Goal: Check status: Check status

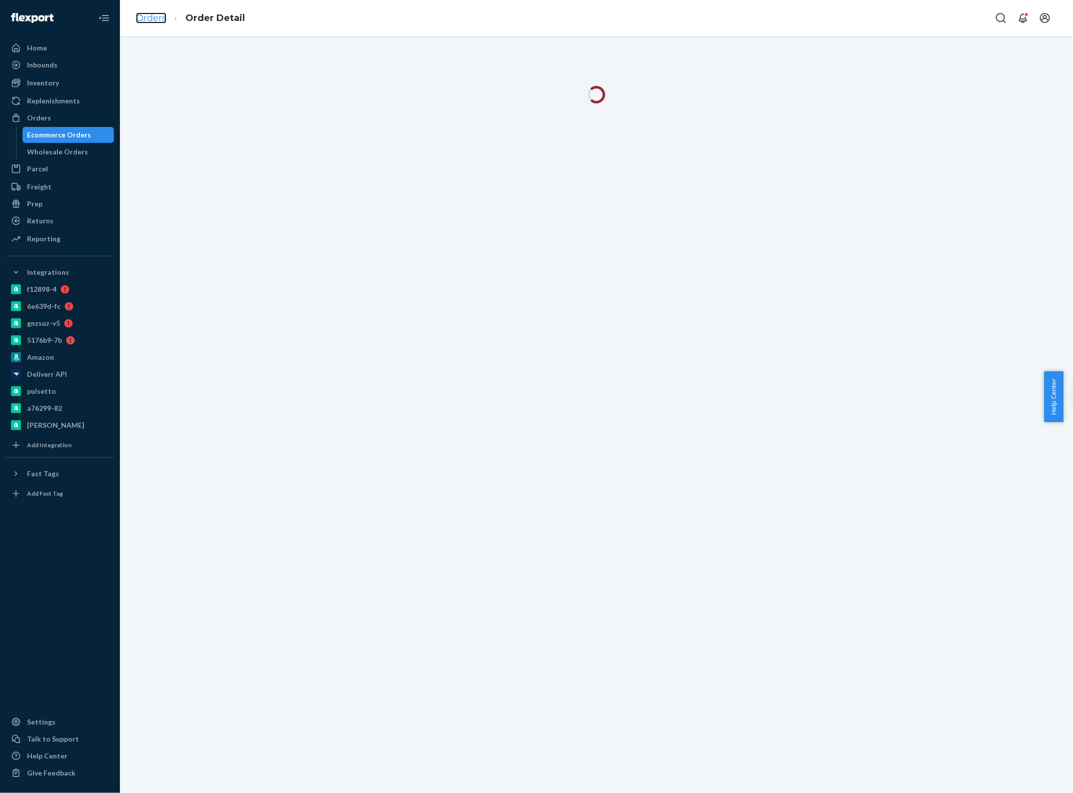
click at [150, 20] on link "Orders" at bounding box center [151, 17] width 30 height 11
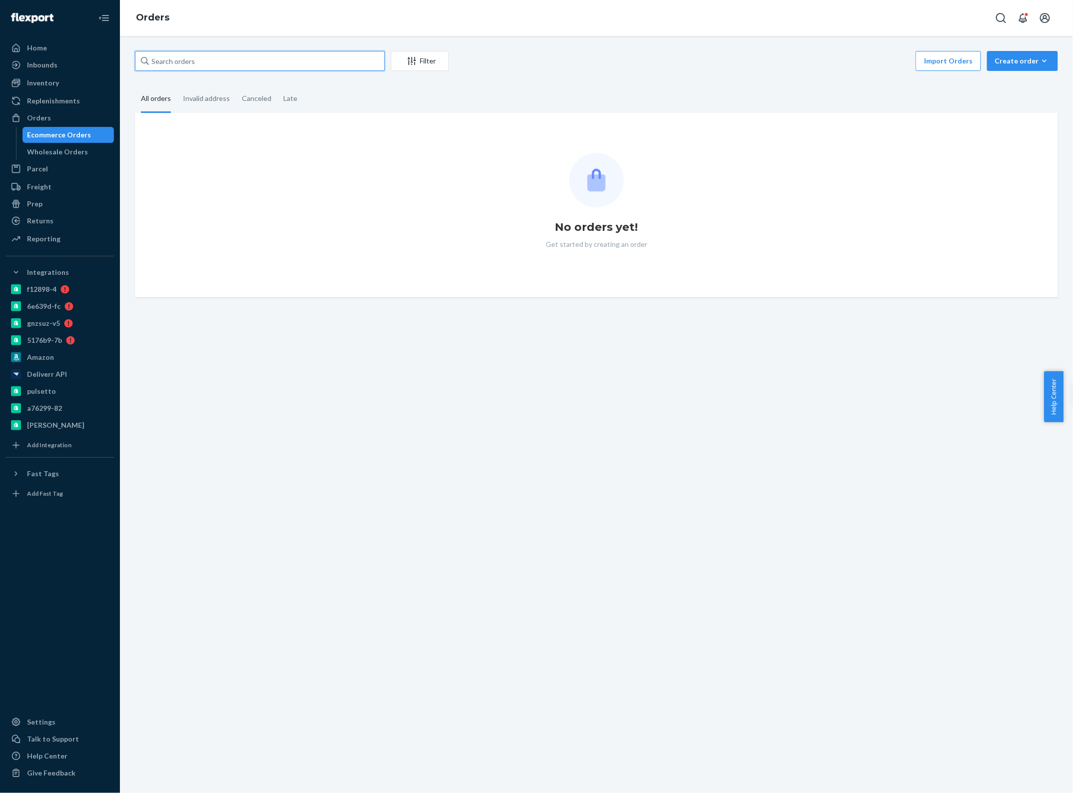
click at [194, 57] on input "text" at bounding box center [260, 61] width 250 height 20
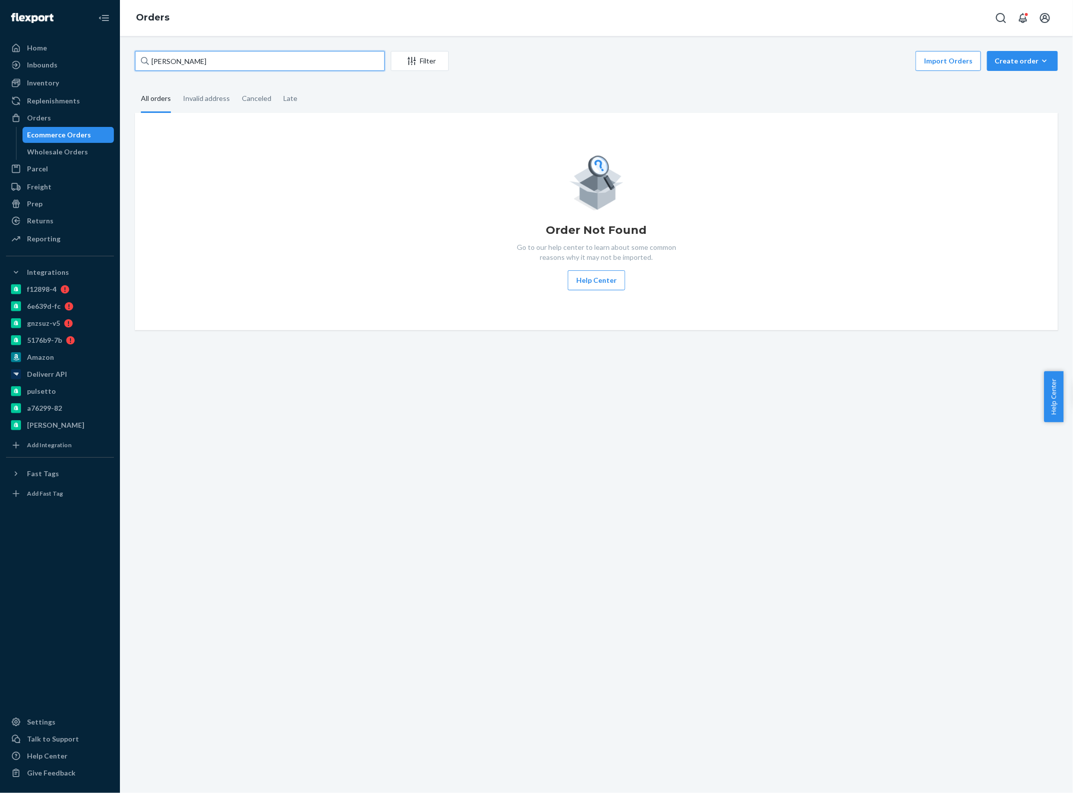
type input "[PERSON_NAME]"
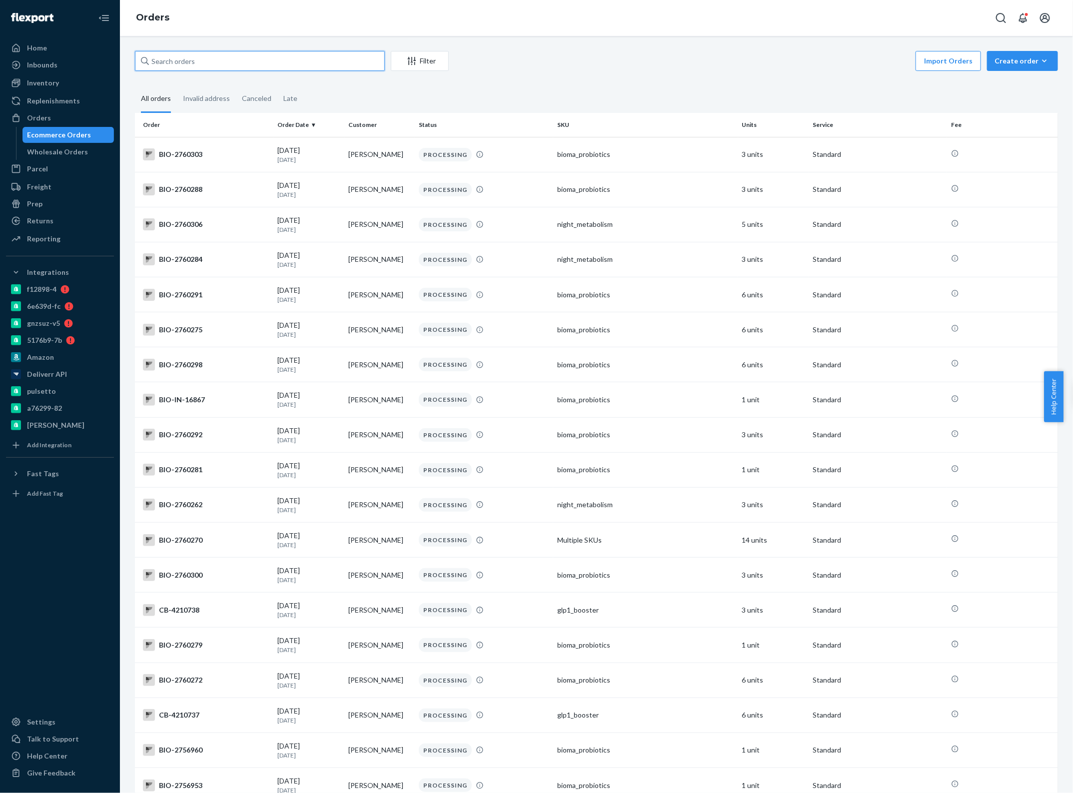
paste input "[PERSON_NAME]"
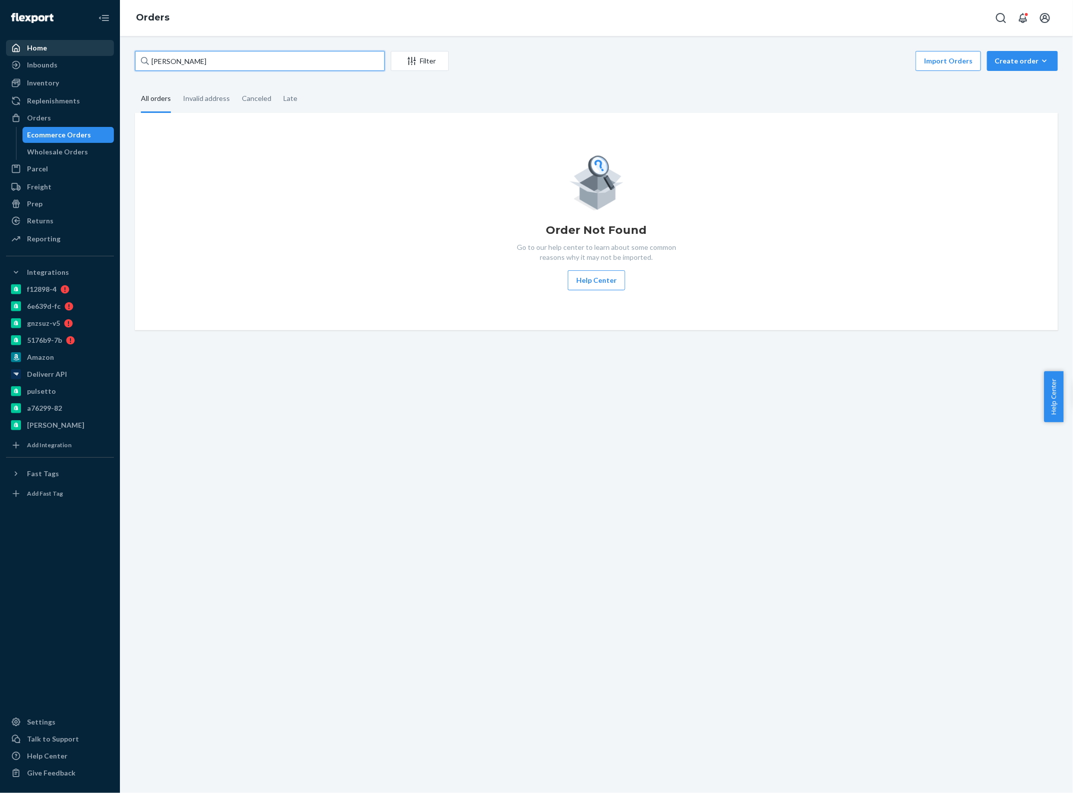
drag, startPoint x: 225, startPoint y: 57, endPoint x: 93, endPoint y: 42, distance: 132.3
click at [93, 42] on div "Home Inbounds Shipping Plans Problems Inventory Products Branded Packaging Repl…" at bounding box center [536, 396] width 1073 height 793
click at [225, 61] on input "[PERSON_NAME]" at bounding box center [260, 61] width 250 height 20
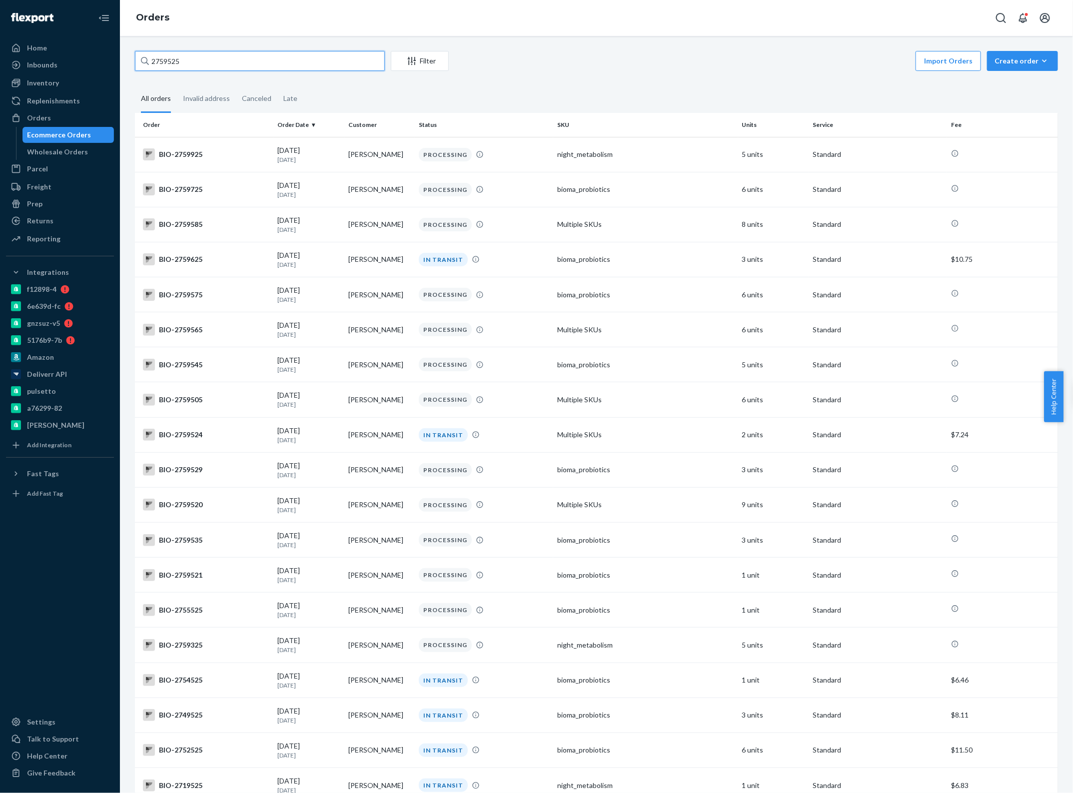
click at [203, 66] on input "2759525" at bounding box center [260, 61] width 250 height 20
paste input "BIO-"
type input "BIO-2759525"
click at [198, 55] on input "text" at bounding box center [260, 61] width 250 height 20
paste input "BIO-2759525"
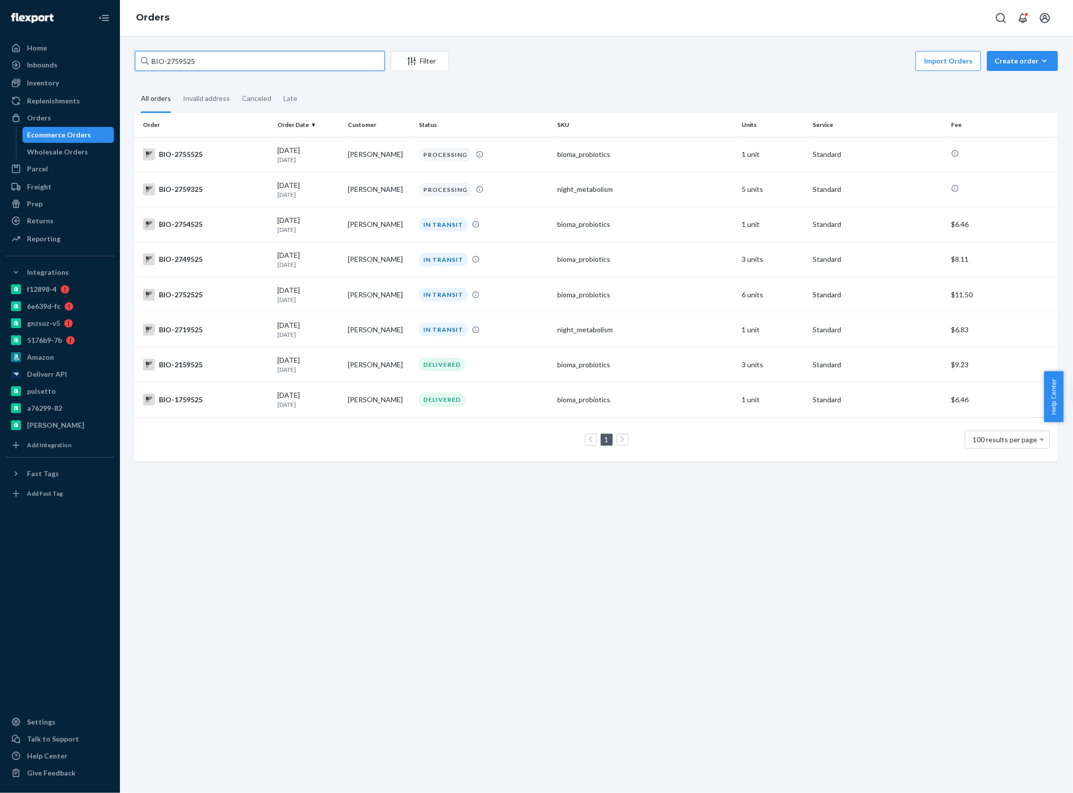
click at [209, 60] on input "BIO-2759525" at bounding box center [260, 61] width 250 height 20
click at [231, 56] on input "BIO-2759525" at bounding box center [260, 61] width 250 height 20
click at [227, 63] on input "BIO-2759525" at bounding box center [260, 61] width 250 height 20
paste input "[PERSON_NAME]"
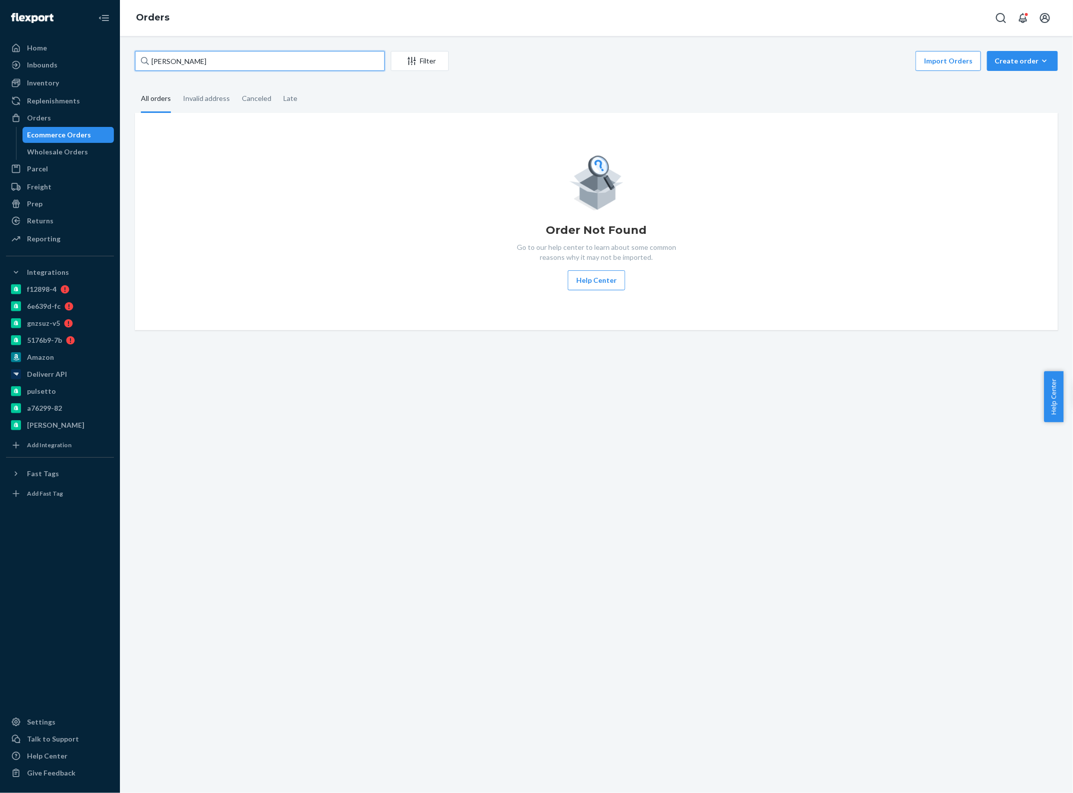
type input "[PERSON_NAME]"
click at [47, 36] on div "Home Inbounds Shipping Plans Problems Inventory Products Branded Packaging Repl…" at bounding box center [60, 396] width 120 height 793
click at [47, 51] on div "Home" at bounding box center [60, 48] width 106 height 14
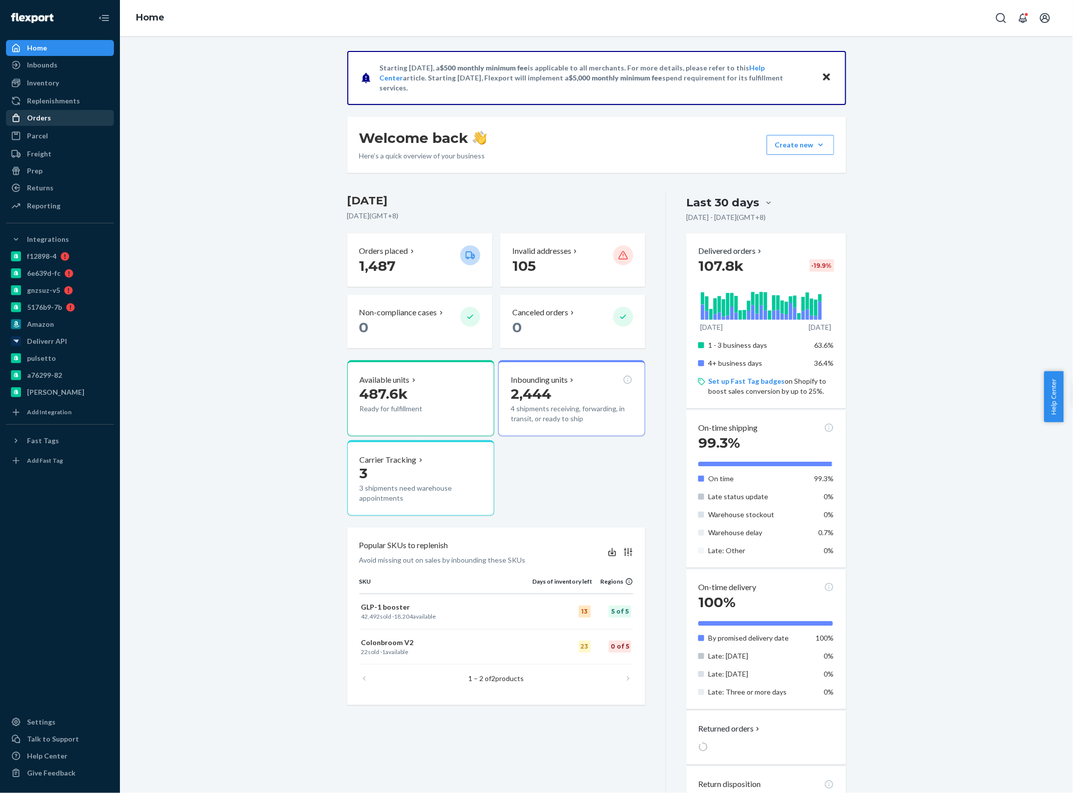
click at [45, 118] on div "Orders" at bounding box center [39, 118] width 24 height 10
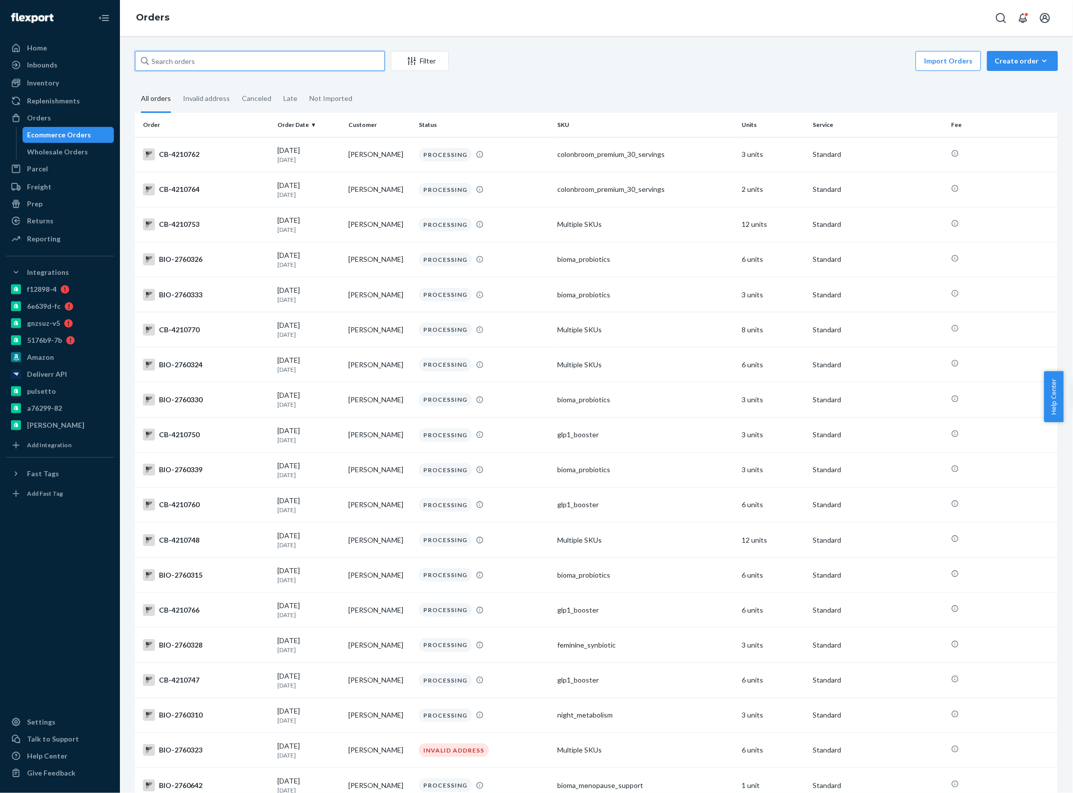
click at [200, 62] on input "text" at bounding box center [260, 61] width 250 height 20
paste input "[PERSON_NAME]"
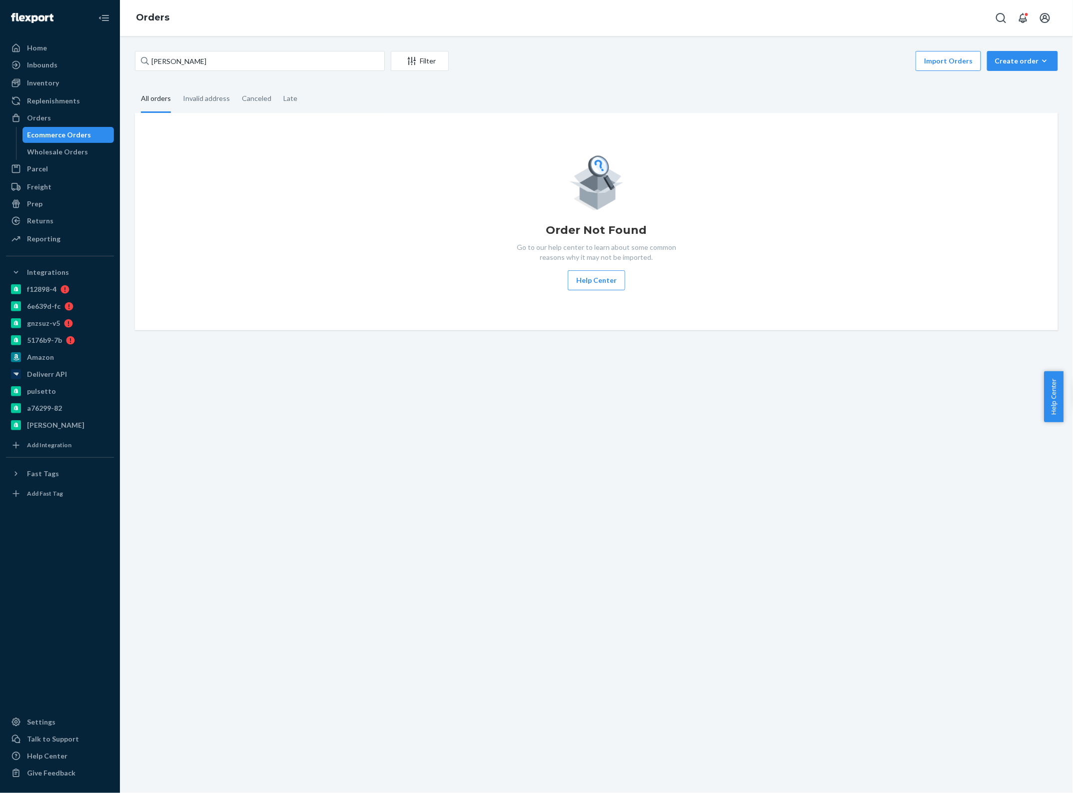
click at [212, 210] on div "Order Not Found Go to our help center to learn about some common reasons why it…" at bounding box center [596, 221] width 907 height 137
click at [221, 64] on input "[PERSON_NAME]" at bounding box center [260, 61] width 250 height 20
type input "M"
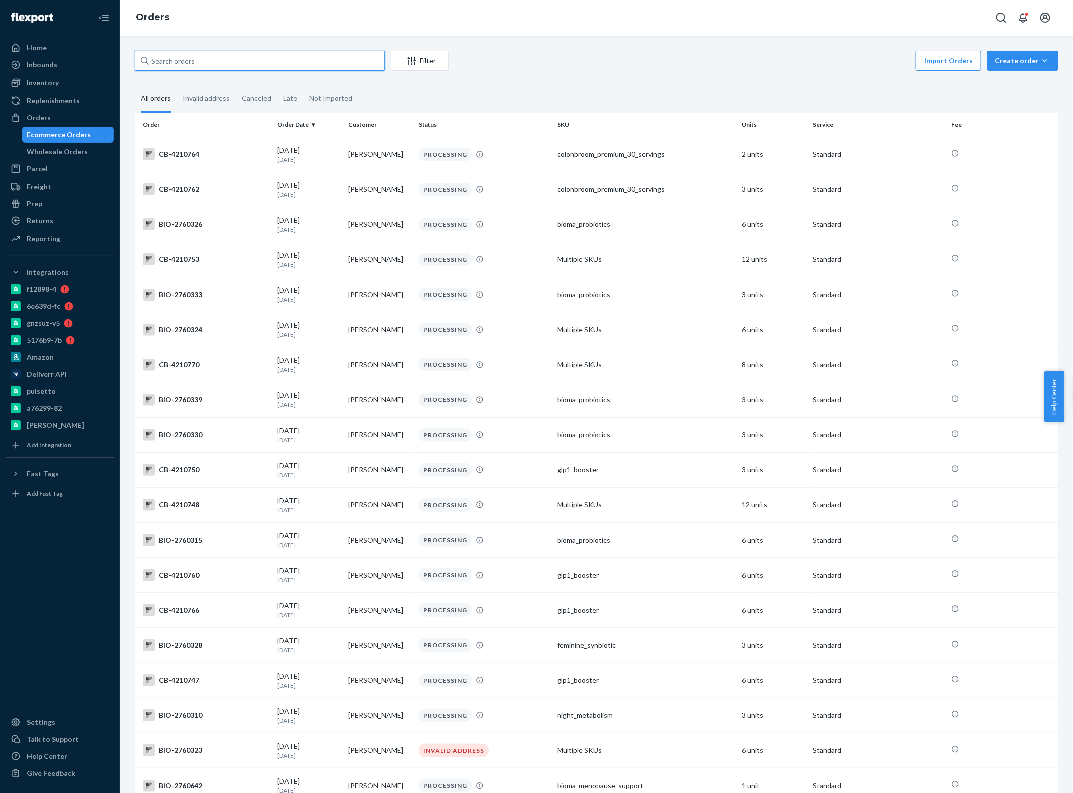
paste input "[PERSON_NAME]"
type input "[PERSON_NAME]"
click at [223, 23] on div "Orders" at bounding box center [596, 18] width 953 height 36
